Goal: Information Seeking & Learning: Learn about a topic

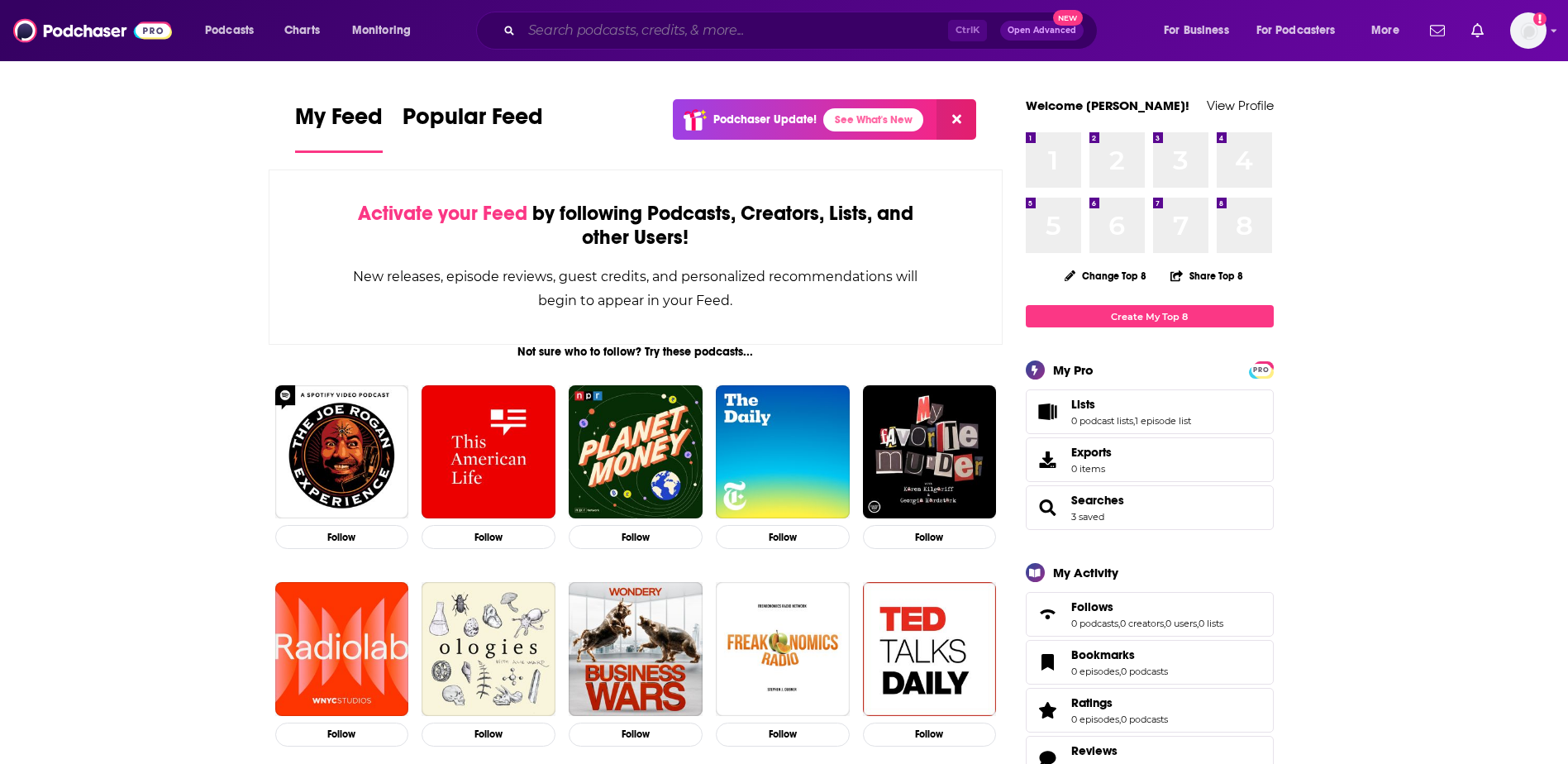
click at [569, 35] on input "Search podcasts, credits, & more..." at bounding box center [735, 30] width 427 height 27
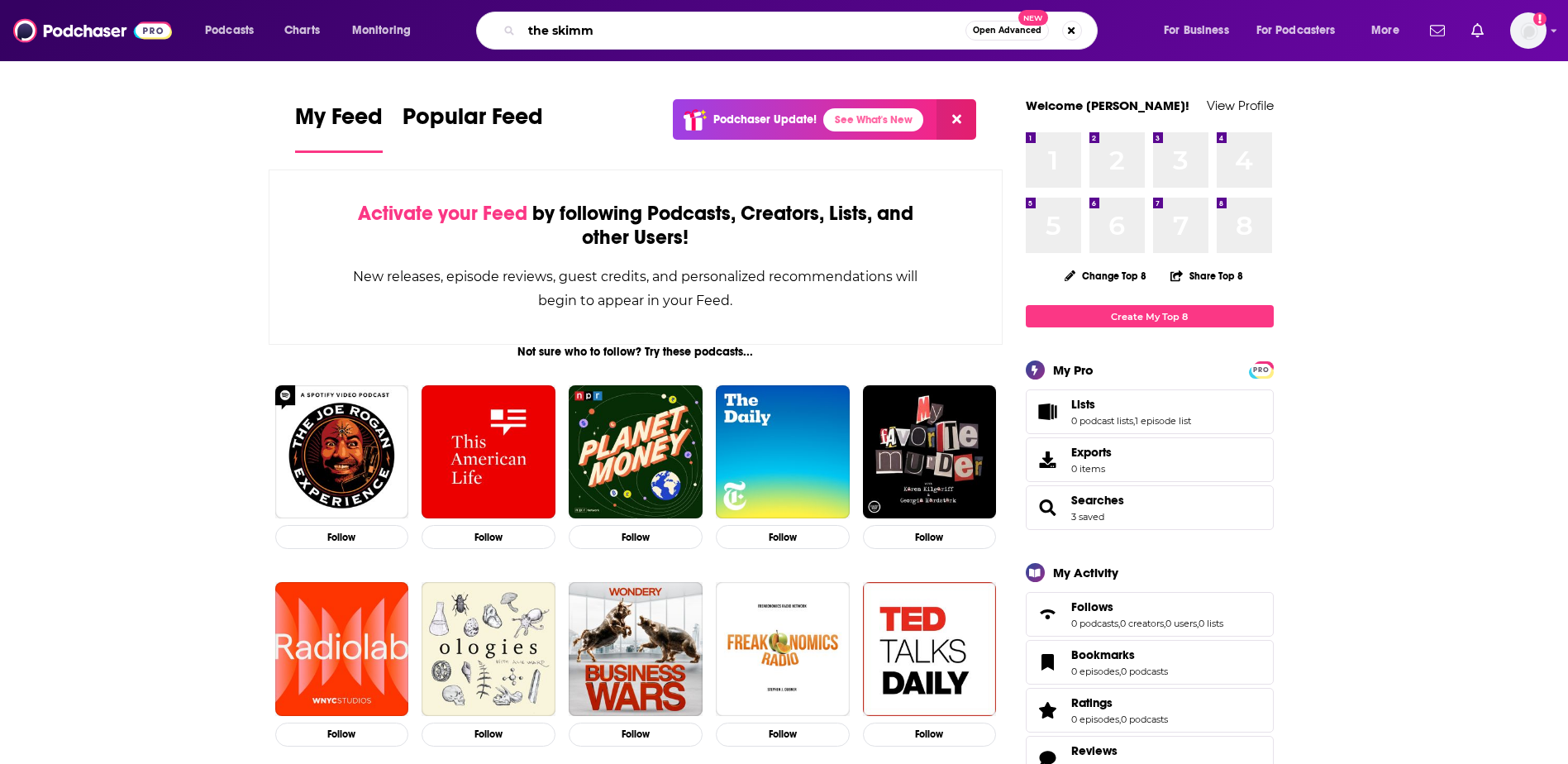
type input "the skimm"
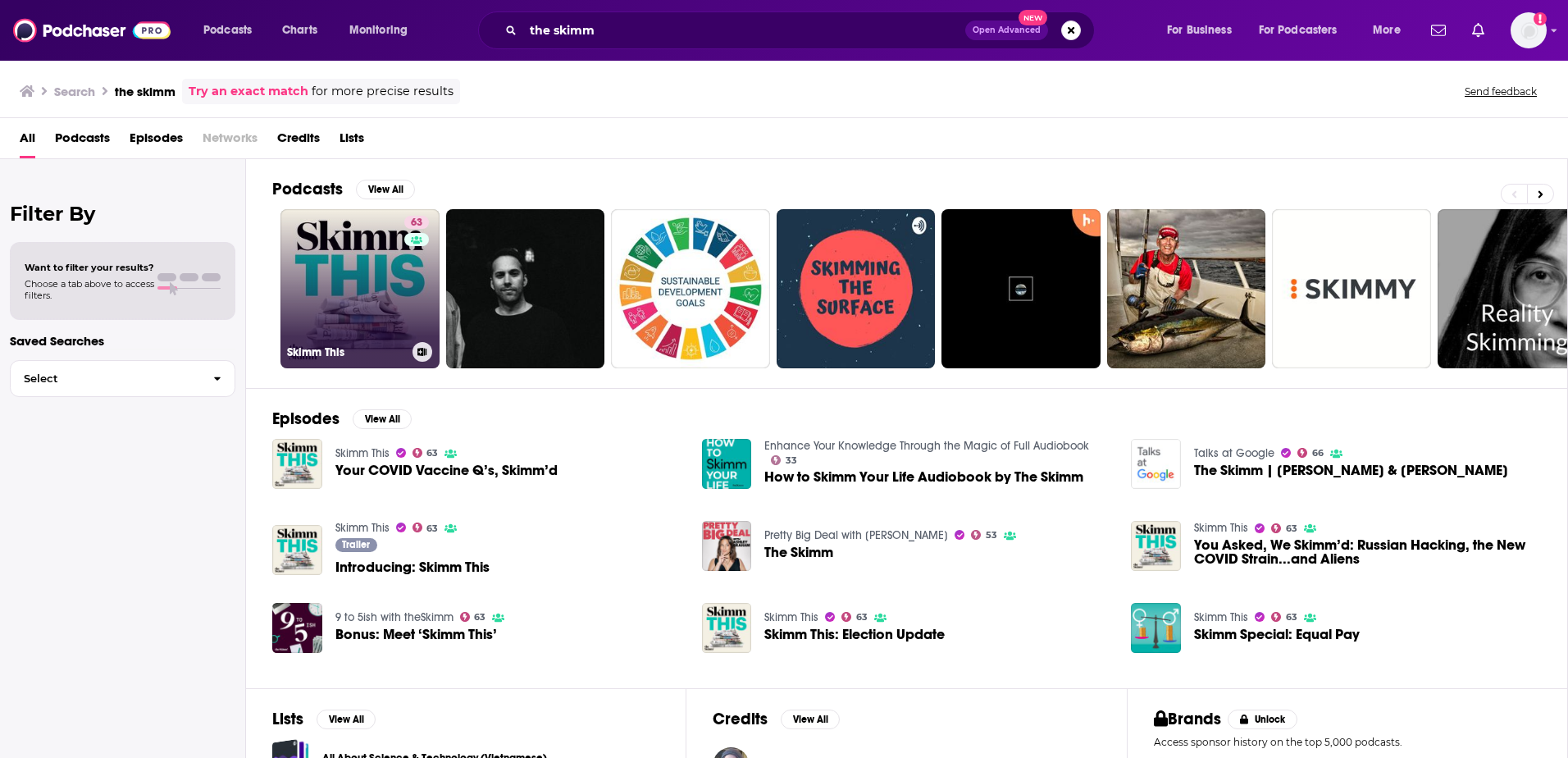
click at [334, 324] on link "63 Skimm This" at bounding box center [360, 288] width 159 height 159
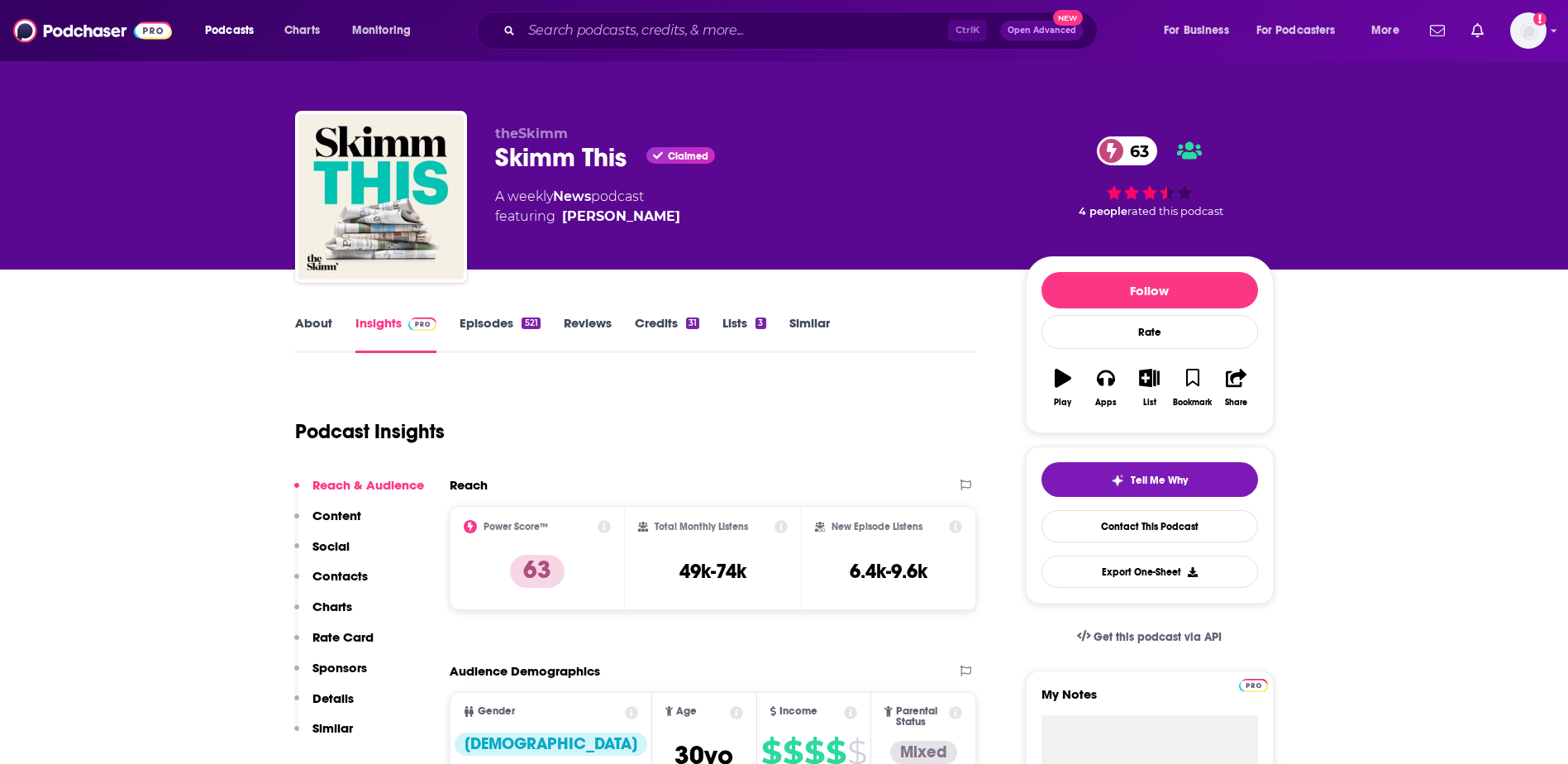
click at [306, 320] on link "About" at bounding box center [313, 334] width 37 height 38
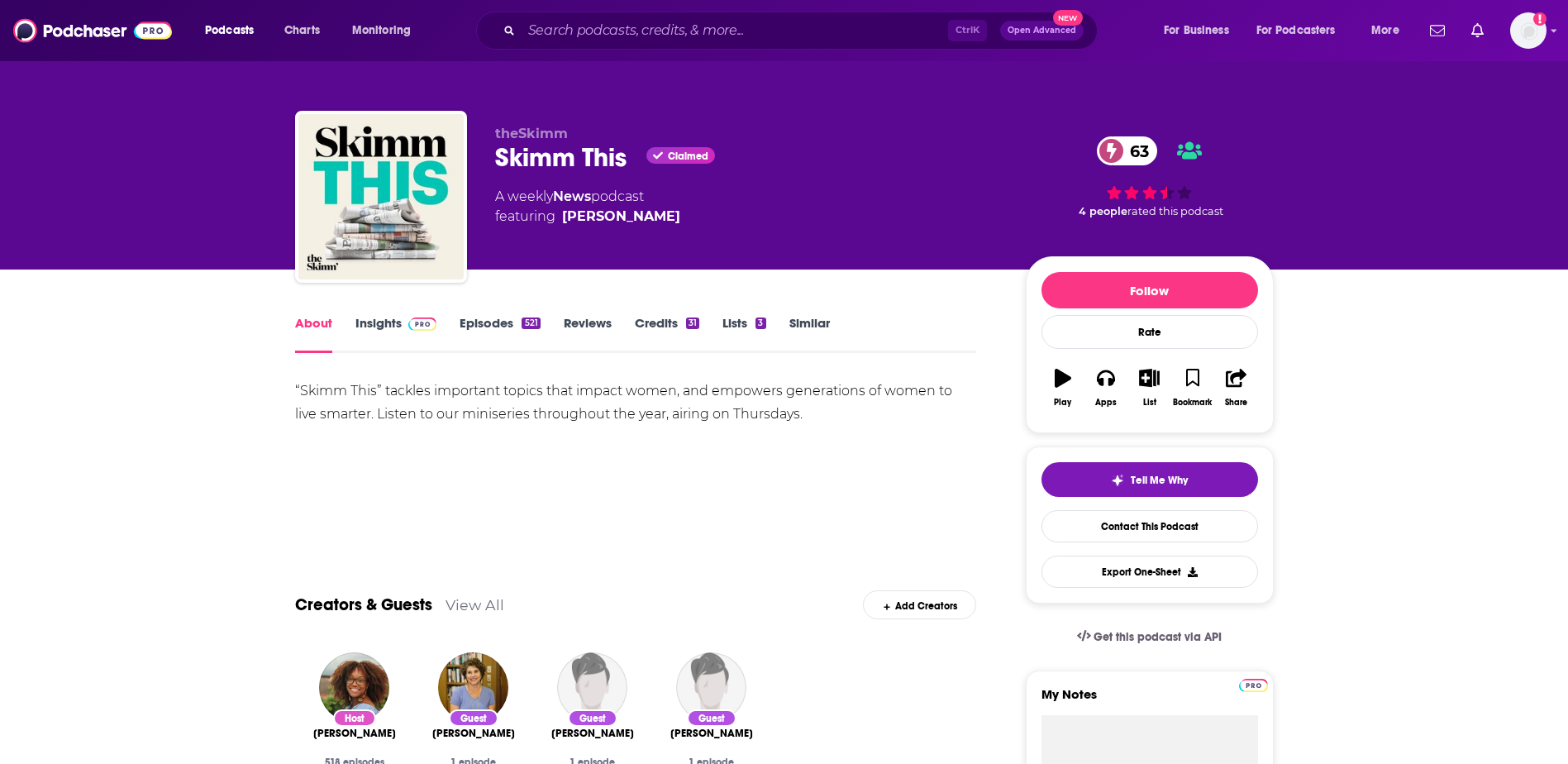
click at [402, 324] on span at bounding box center [419, 323] width 35 height 16
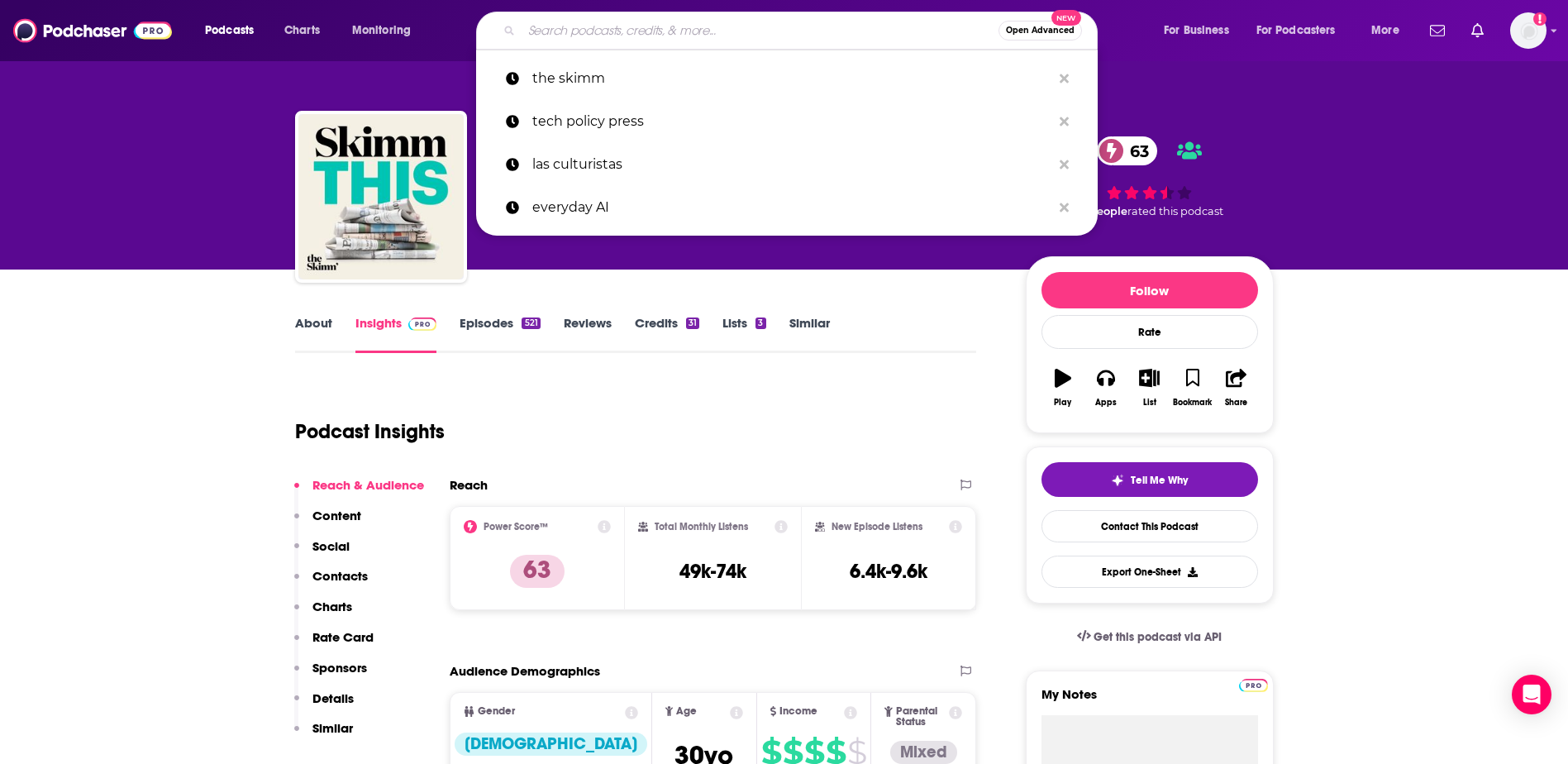
click at [630, 18] on input "Search podcasts, credits, & more..." at bounding box center [760, 30] width 477 height 27
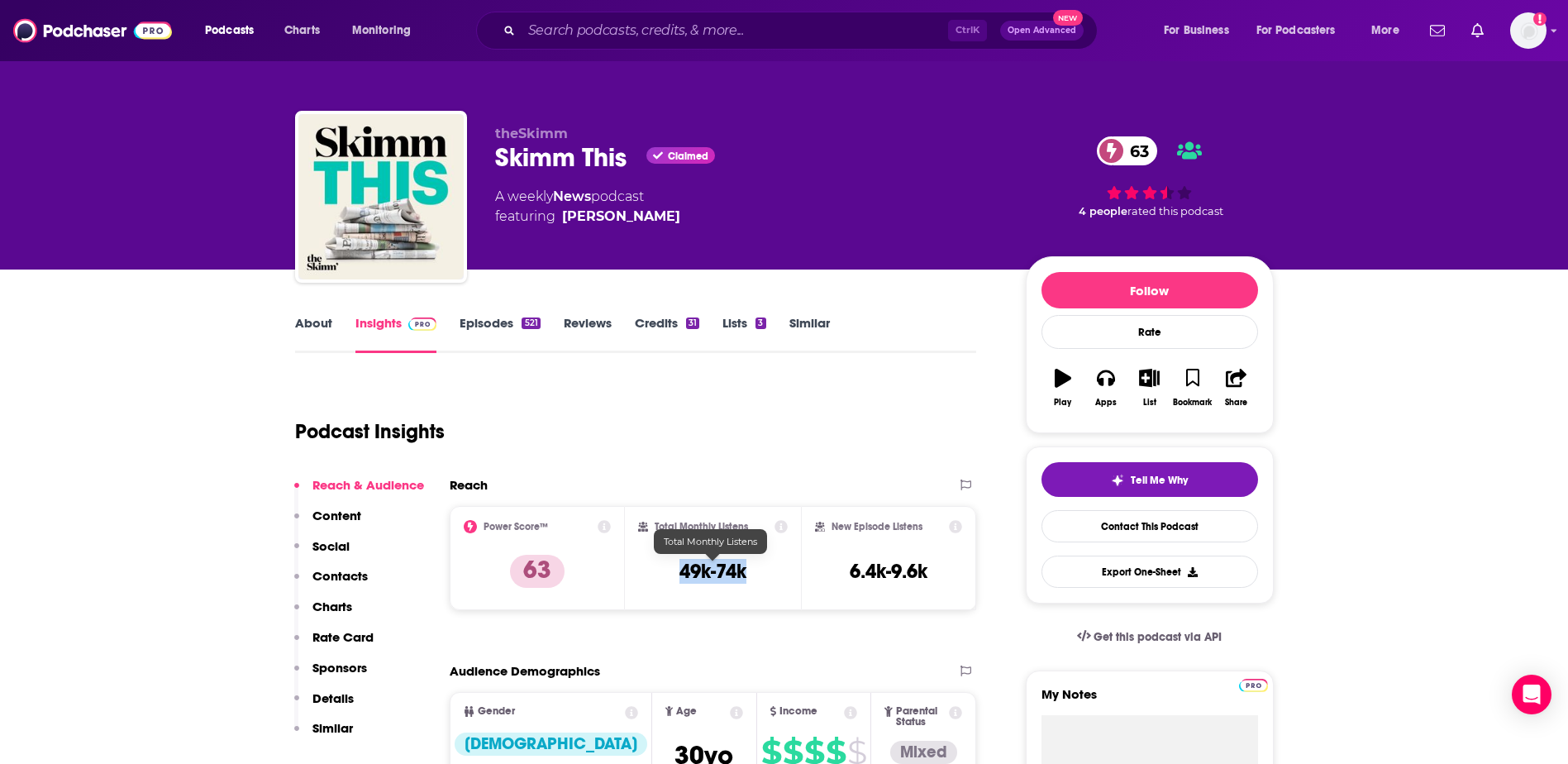
drag, startPoint x: 755, startPoint y: 573, endPoint x: 678, endPoint y: 568, distance: 77.2
click at [678, 568] on div "Total Monthly Listens 49k-74k" at bounding box center [712, 558] width 150 height 76
copy h3 "49k-74k"
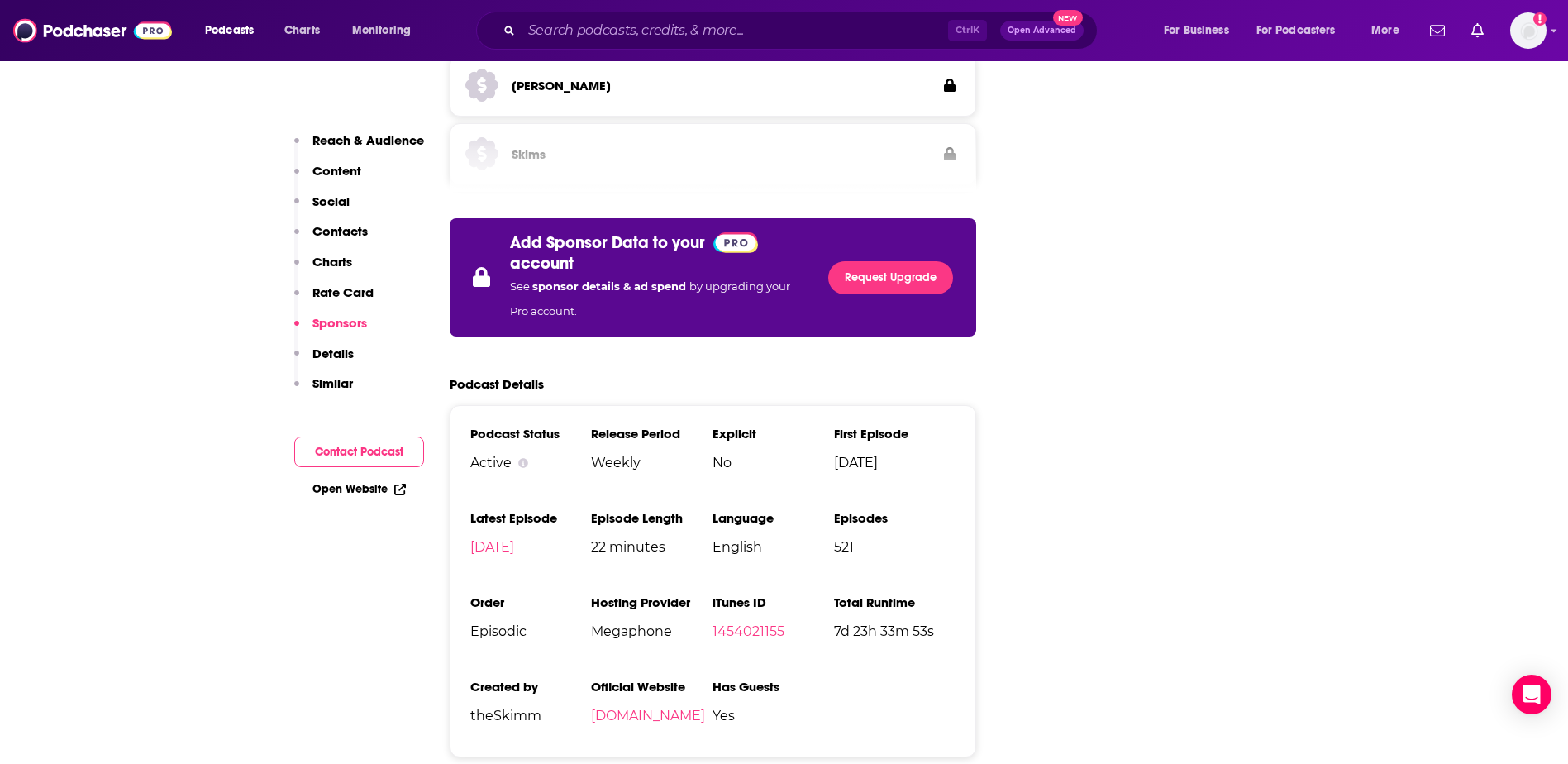
scroll to position [2645, 0]
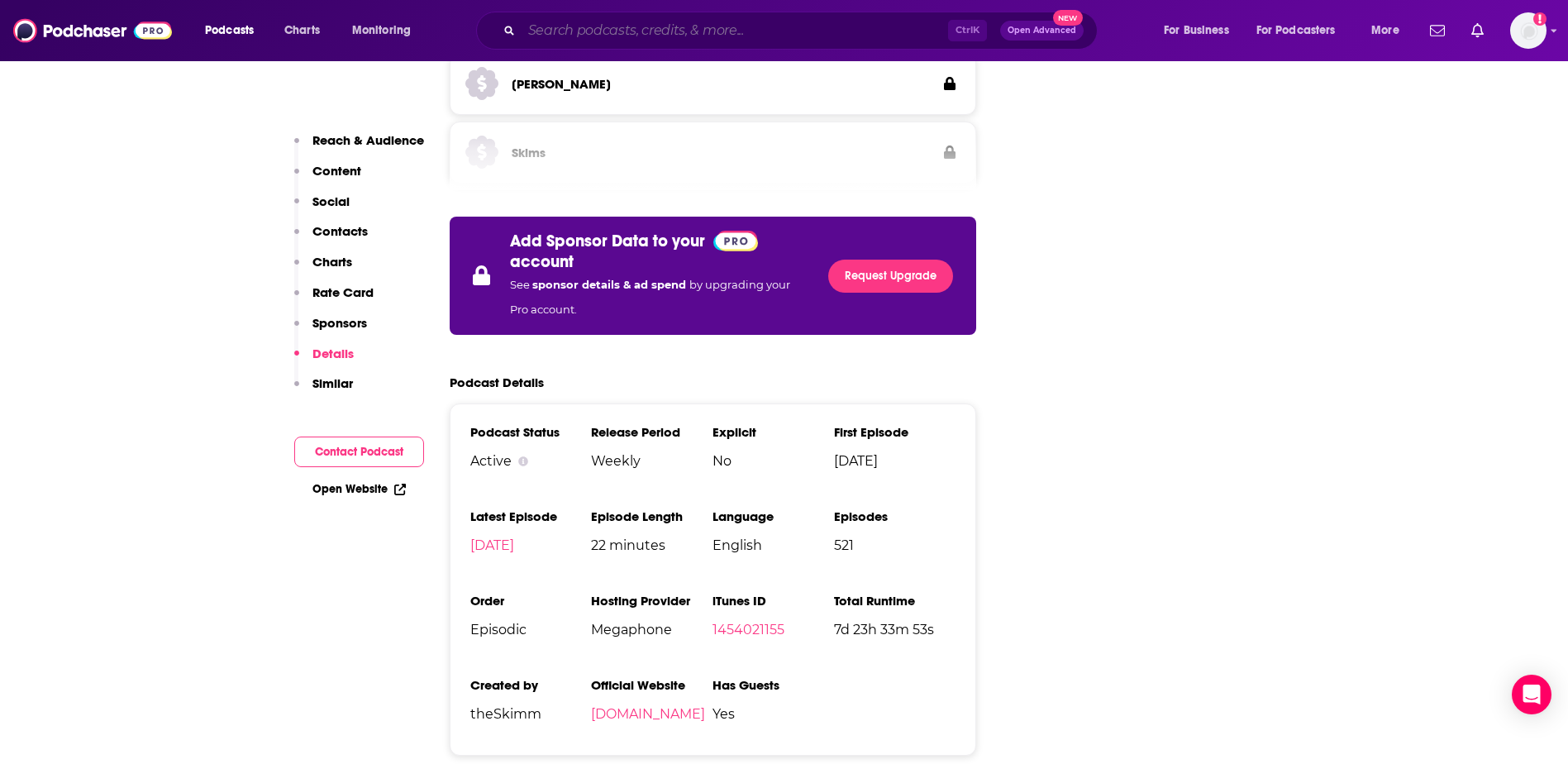
click at [611, 38] on input "Search podcasts, credits, & more..." at bounding box center [735, 30] width 427 height 27
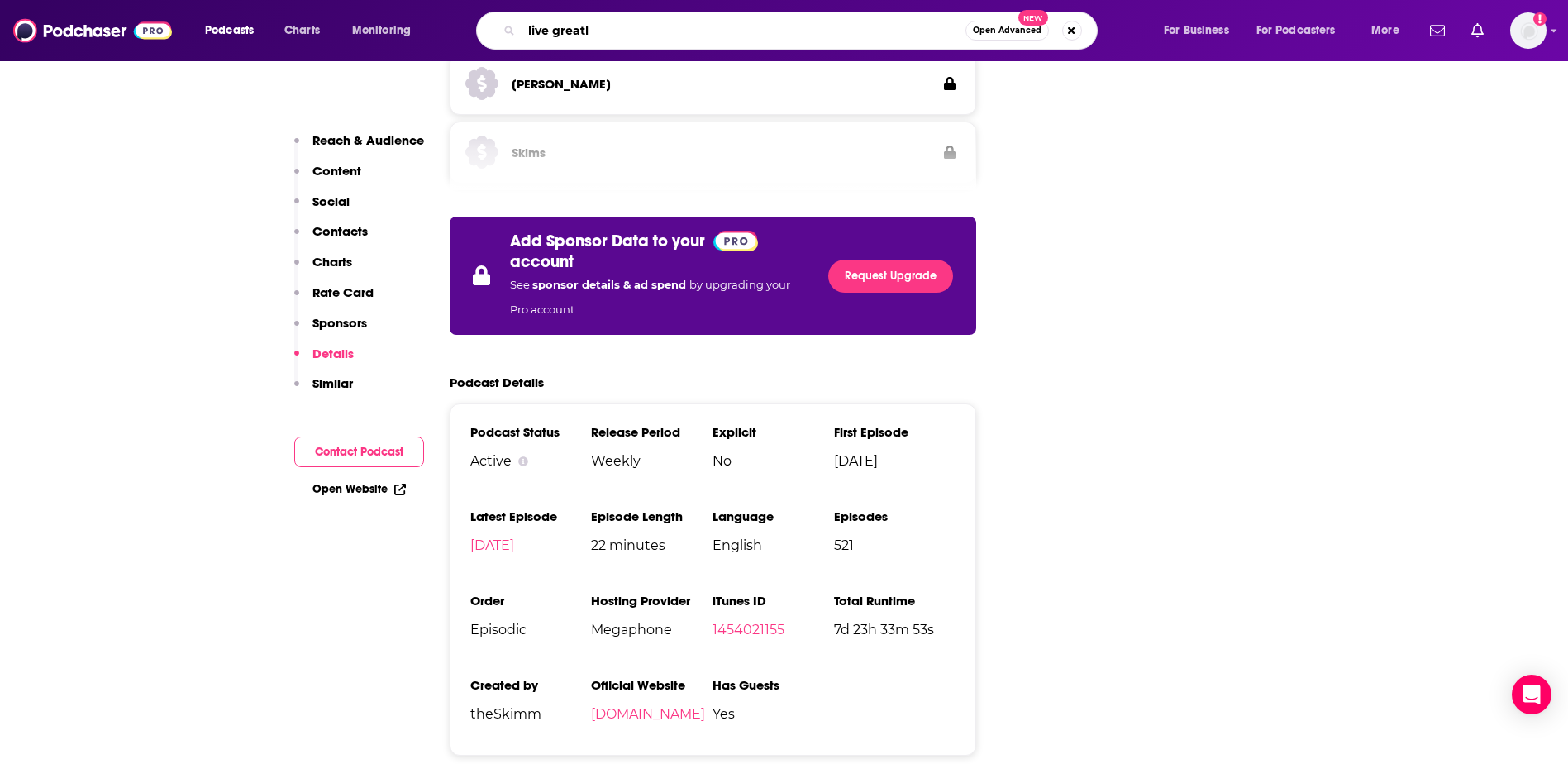
type input "live greatly"
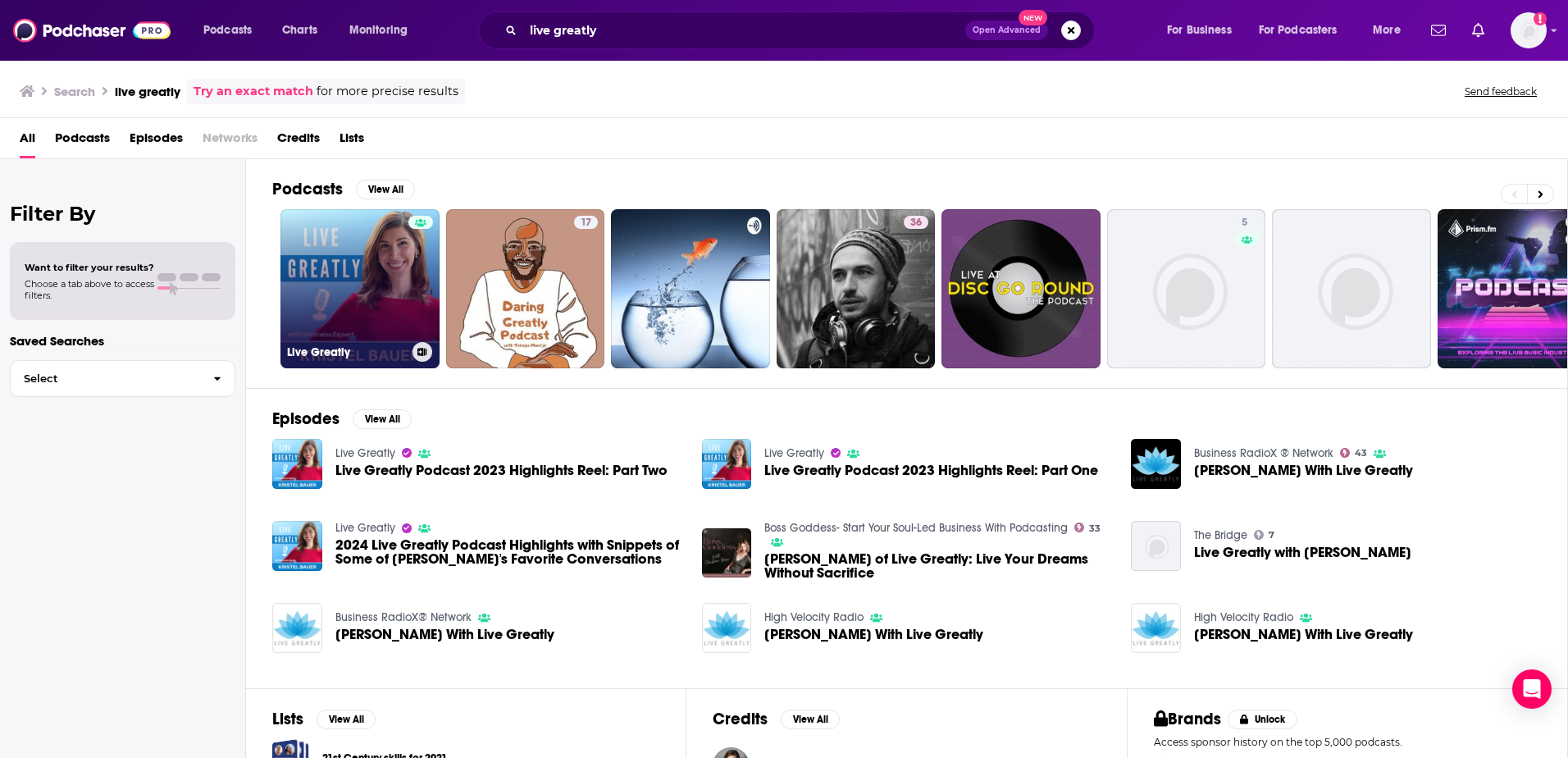
click at [340, 276] on link "Live Greatly" at bounding box center [360, 288] width 159 height 159
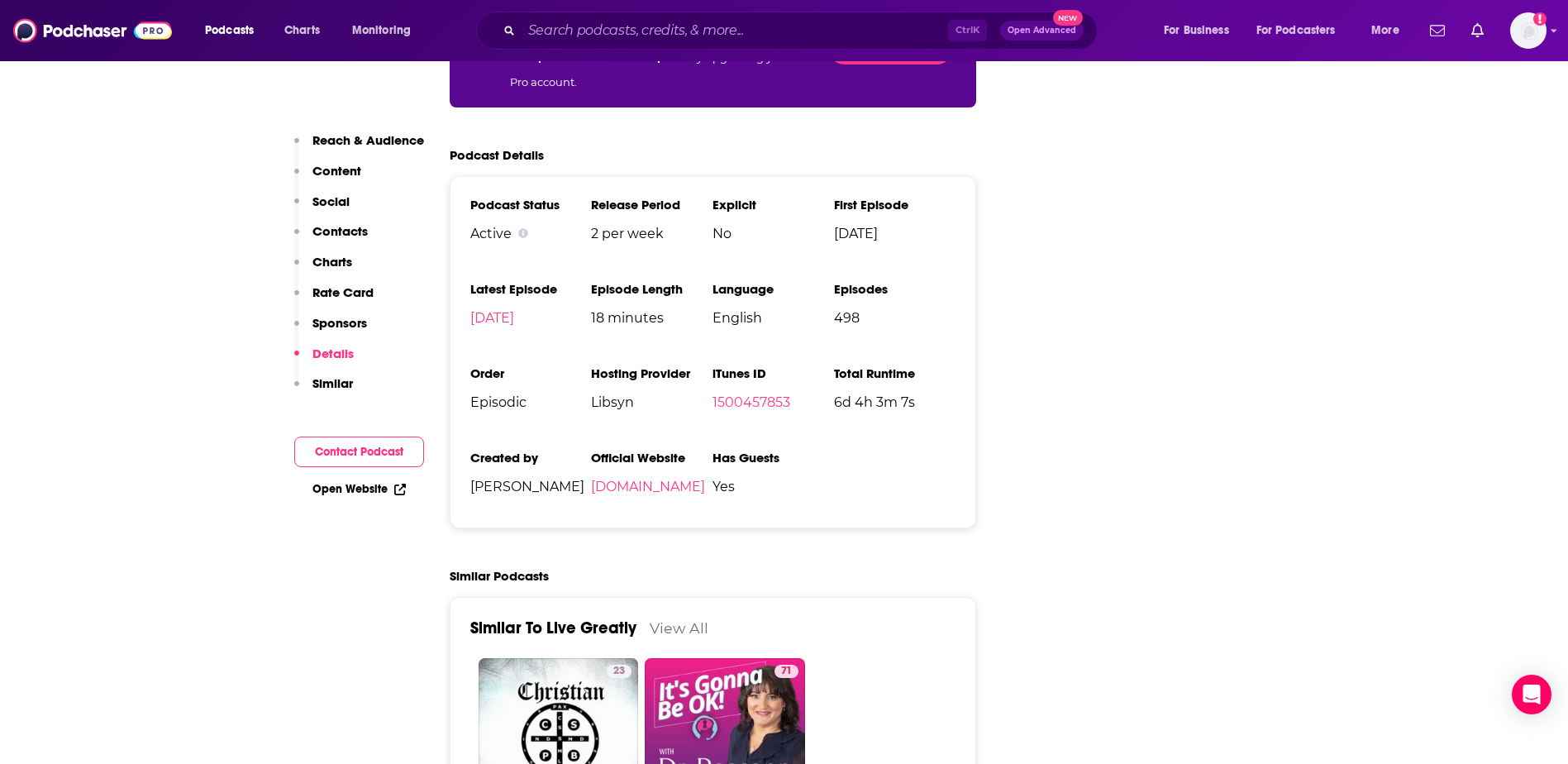
scroll to position [2892, 0]
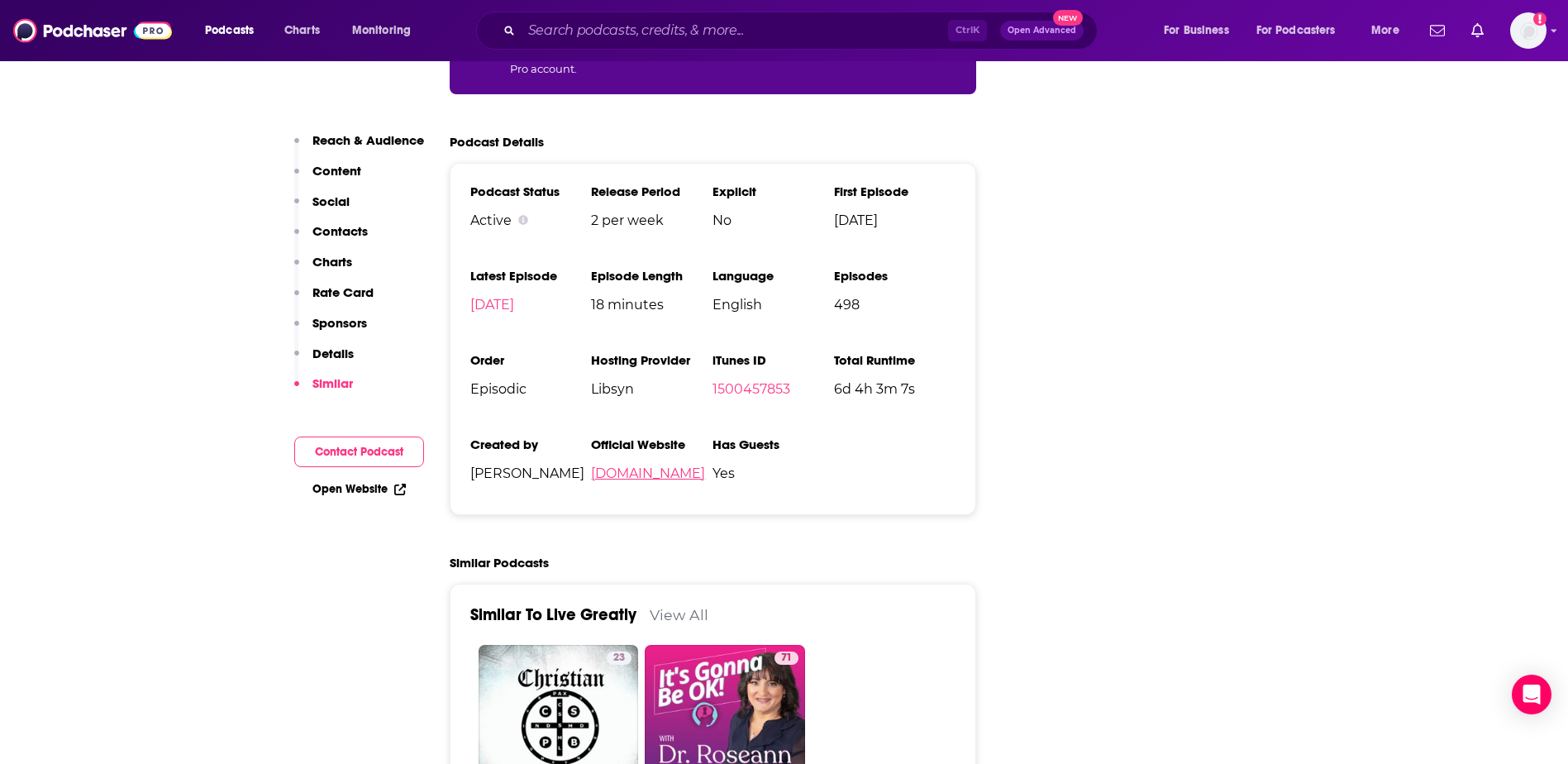
scroll to position [2231, 0]
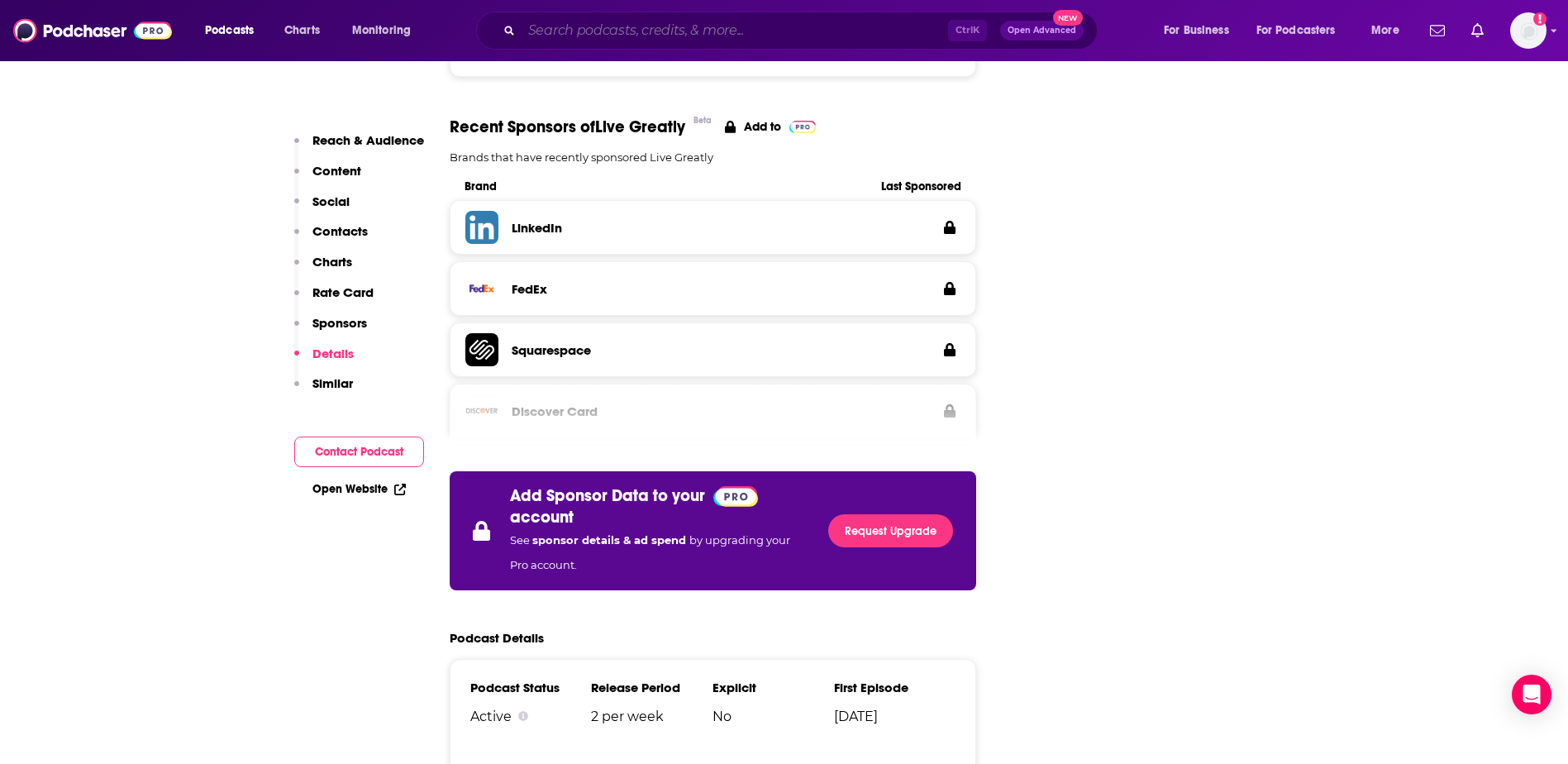
click at [646, 35] on input "Search podcasts, credits, & more..." at bounding box center [735, 30] width 427 height 27
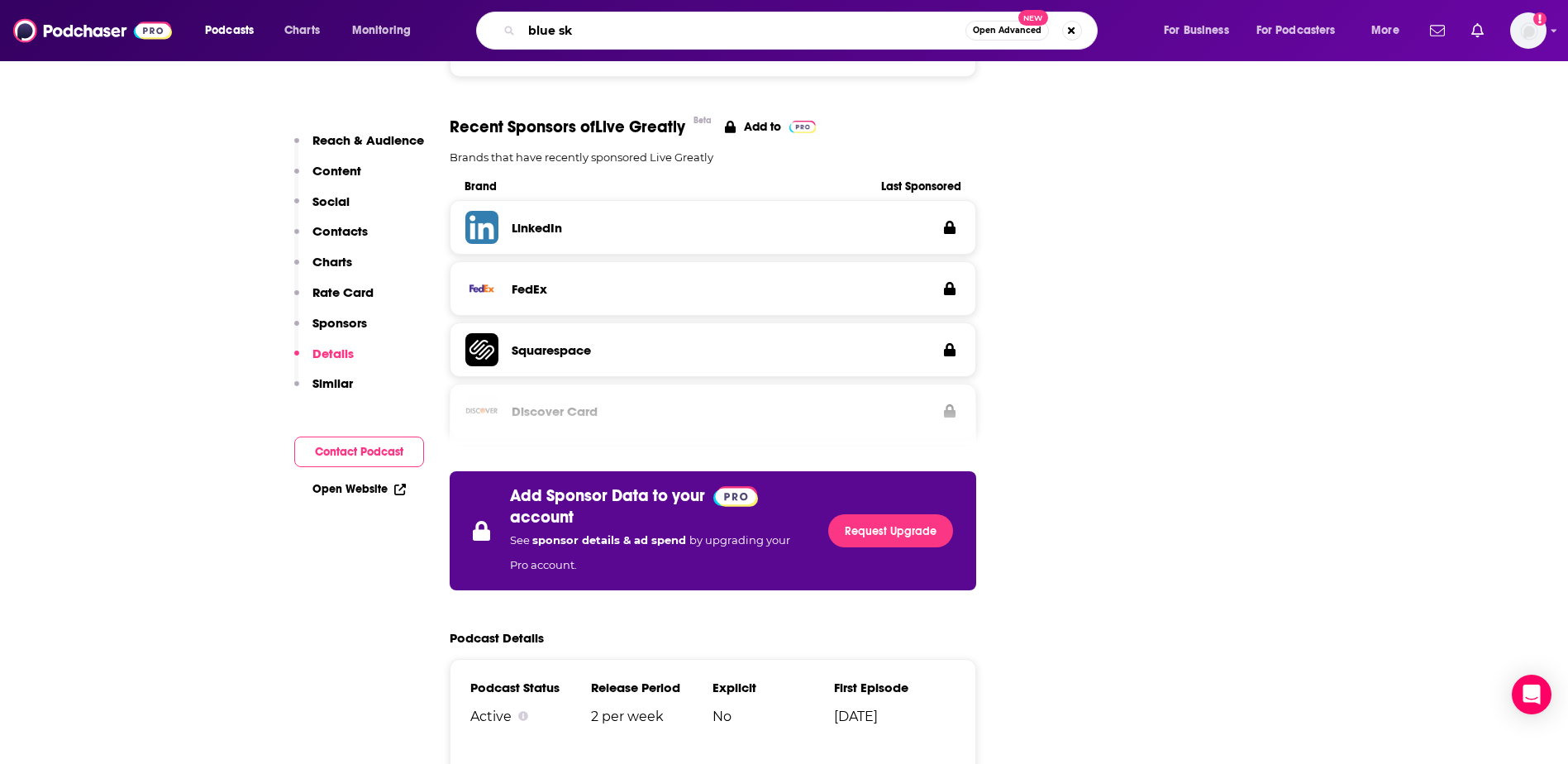
type input "blue sky"
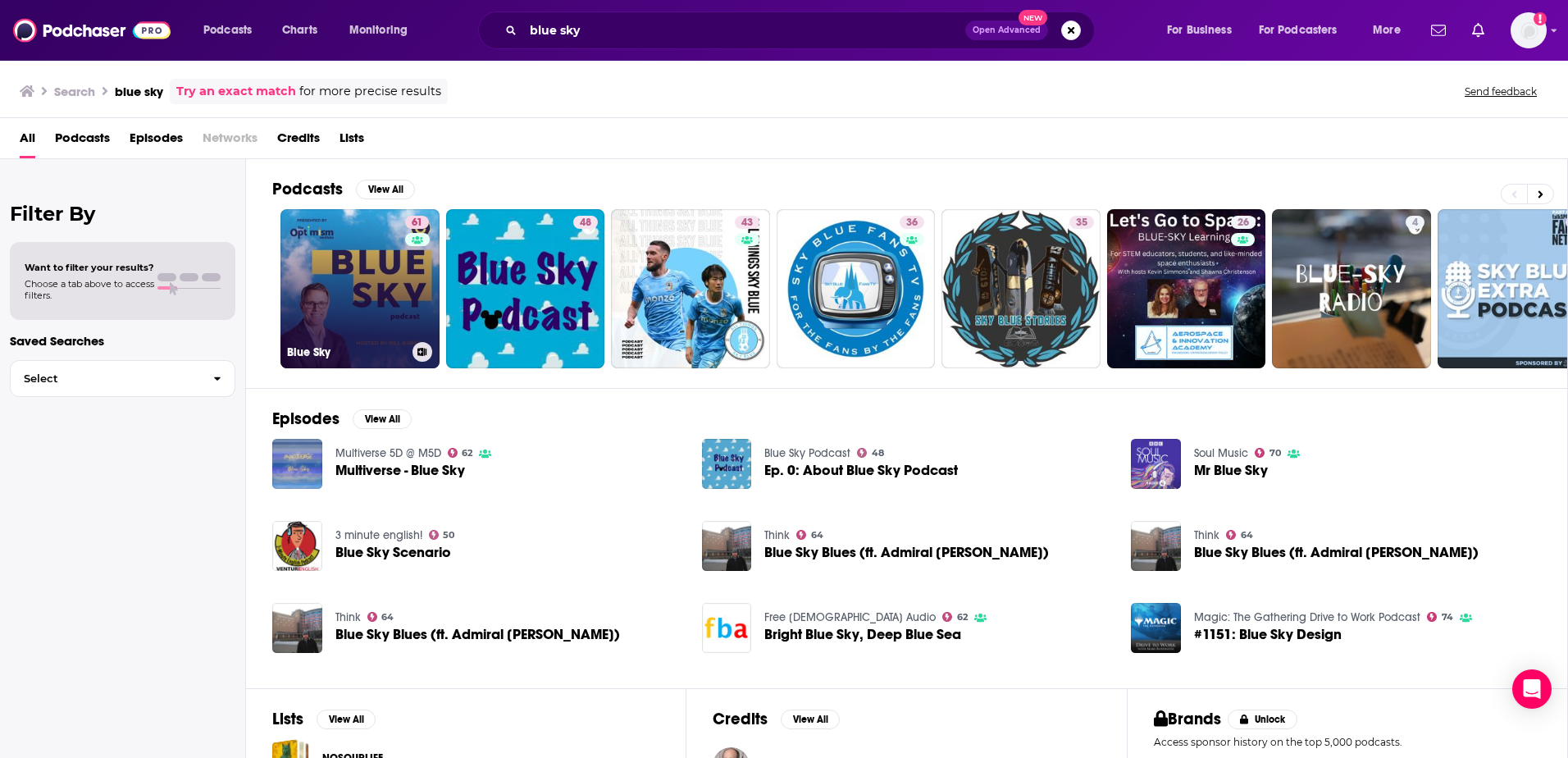
click at [364, 298] on link "61 Blue Sky" at bounding box center [360, 288] width 159 height 159
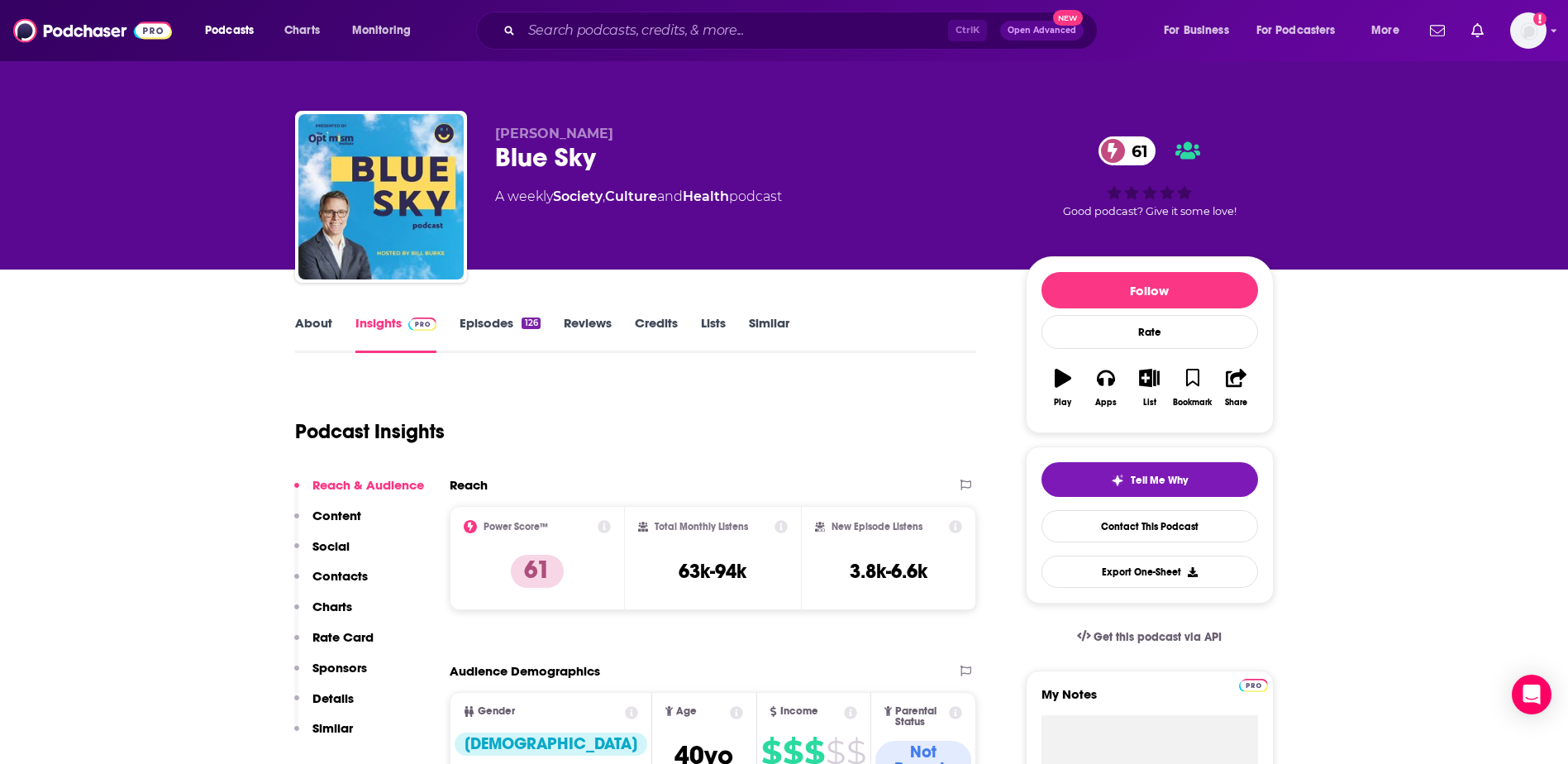
click at [306, 328] on link "About" at bounding box center [313, 334] width 37 height 38
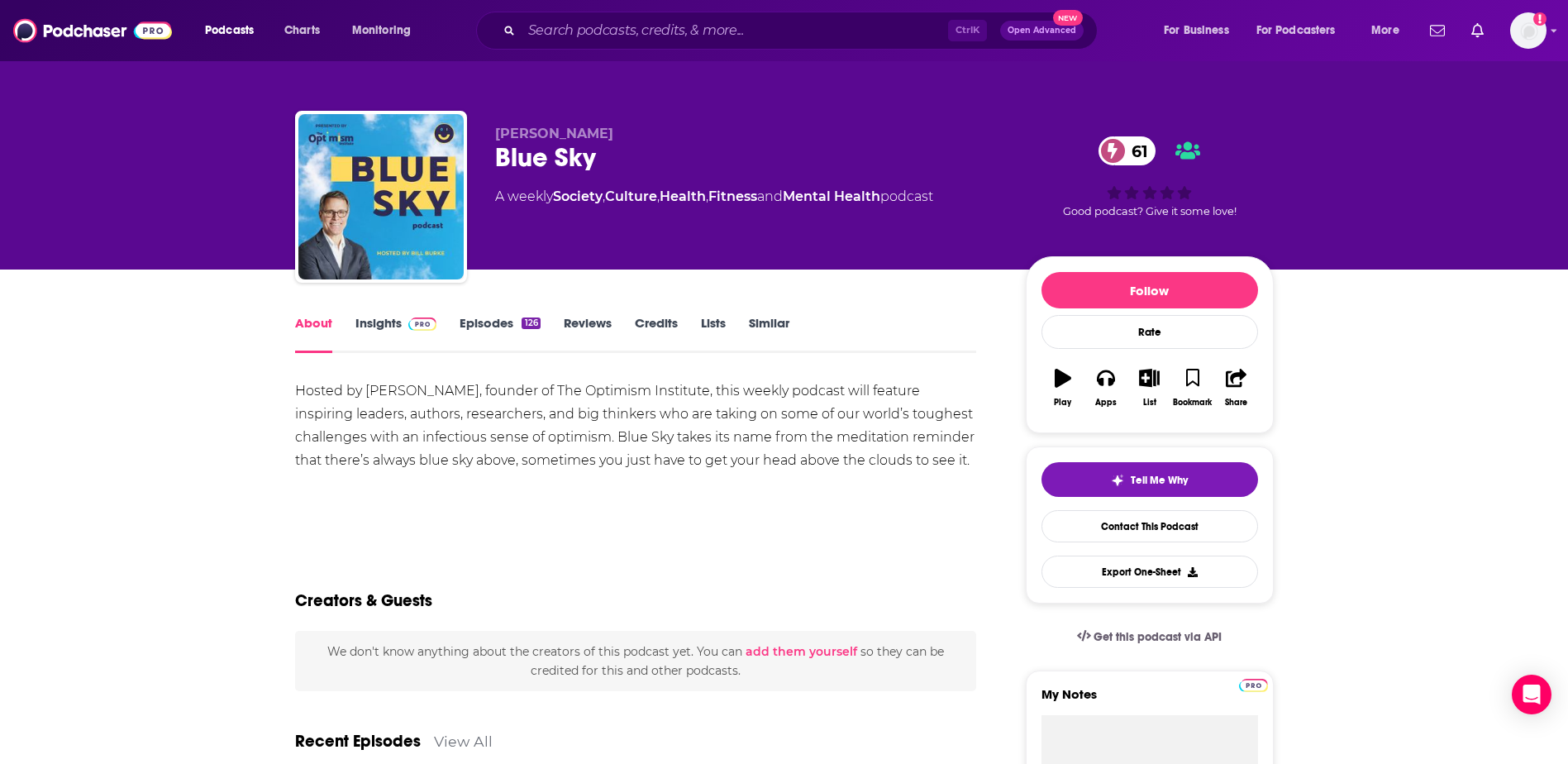
click at [397, 330] on link "Insights" at bounding box center [396, 334] width 82 height 38
